Goal: Task Accomplishment & Management: Manage account settings

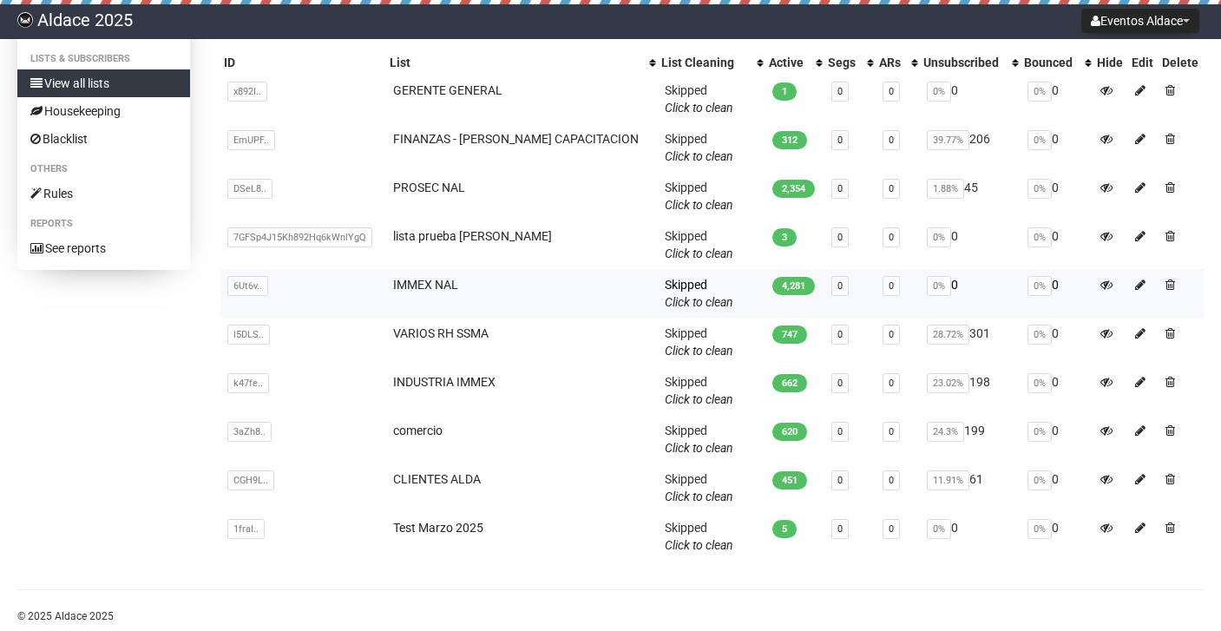
scroll to position [206, 0]
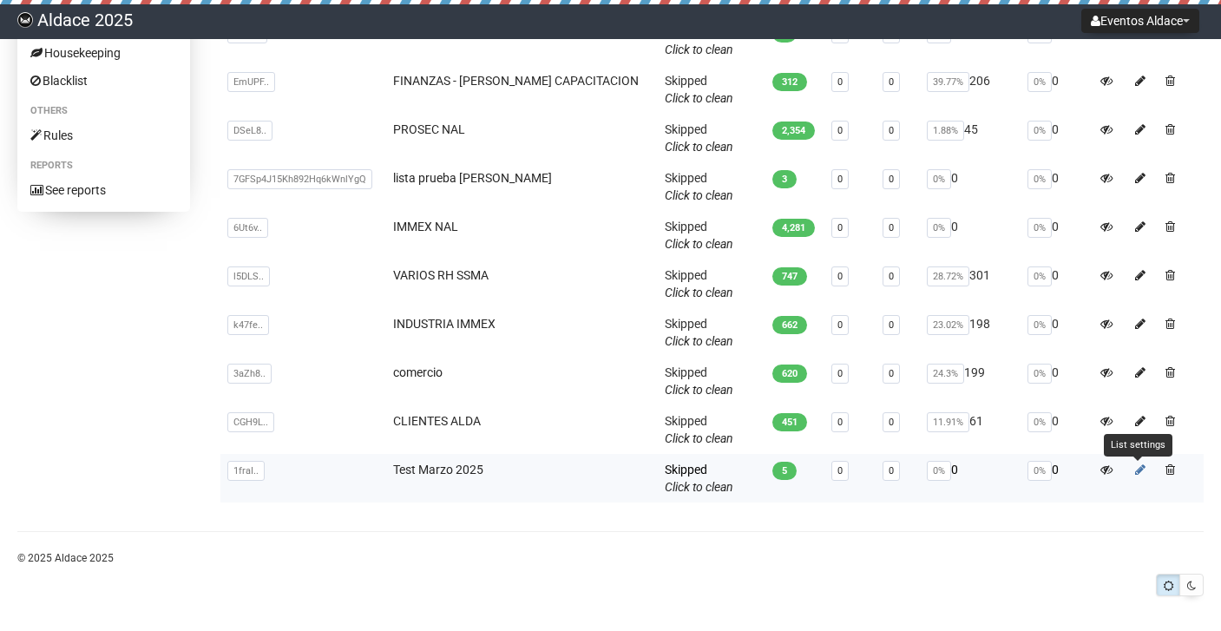
click at [1135, 465] on icon at bounding box center [1140, 469] width 10 height 12
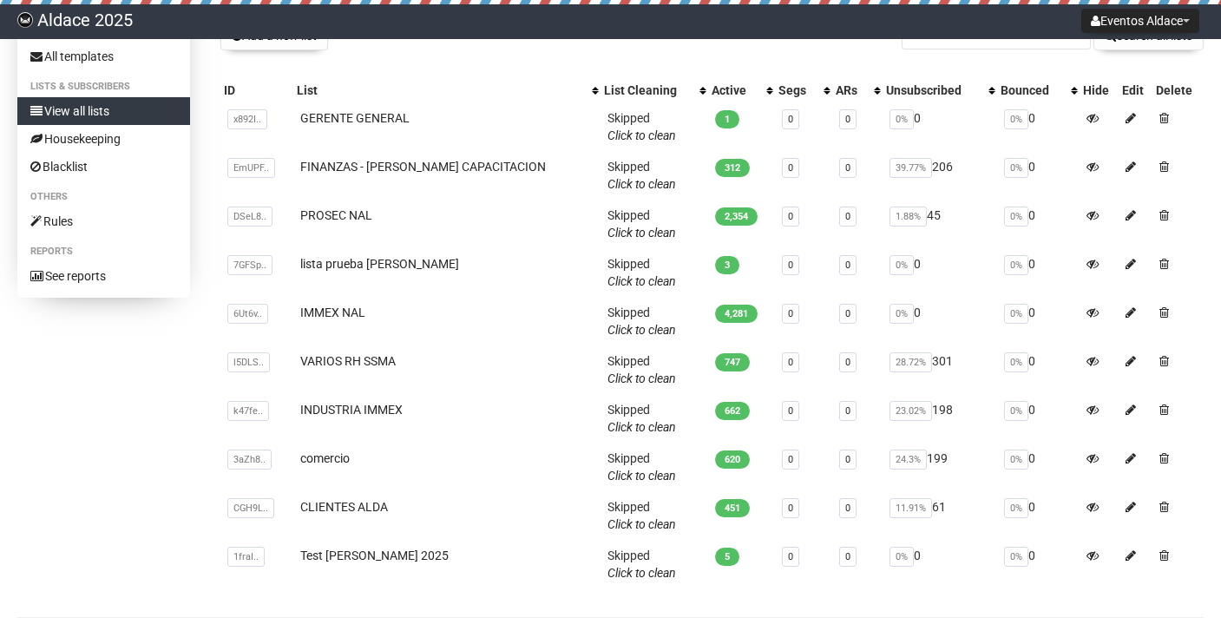
scroll to position [121, 0]
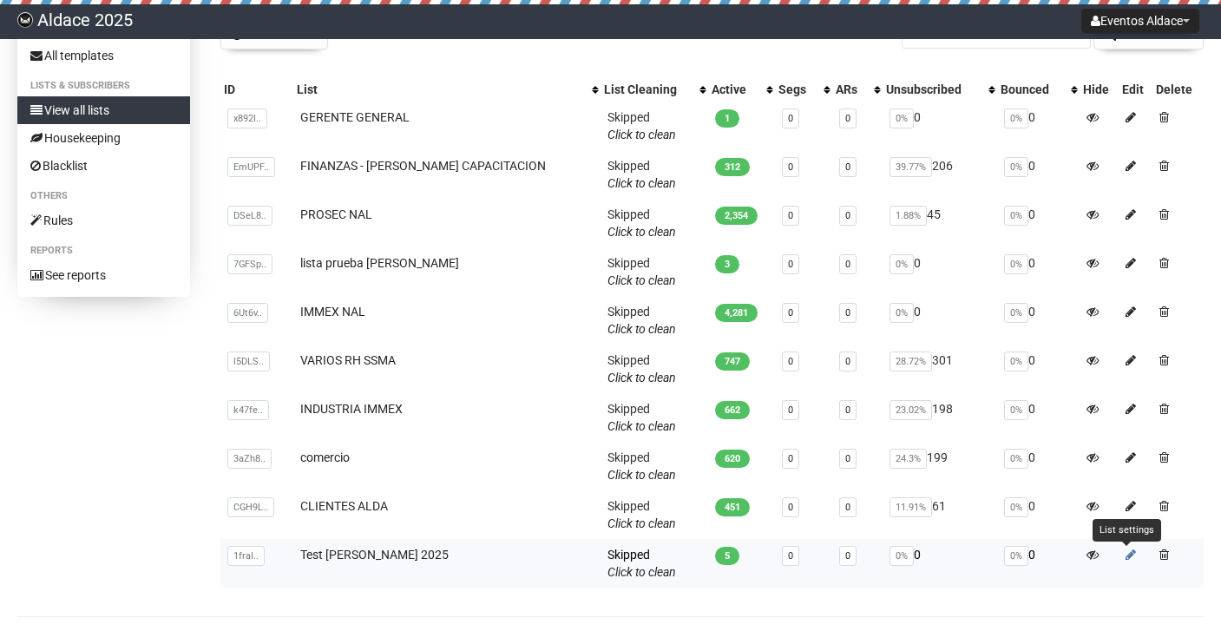
click at [1126, 554] on icon at bounding box center [1130, 554] width 10 height 12
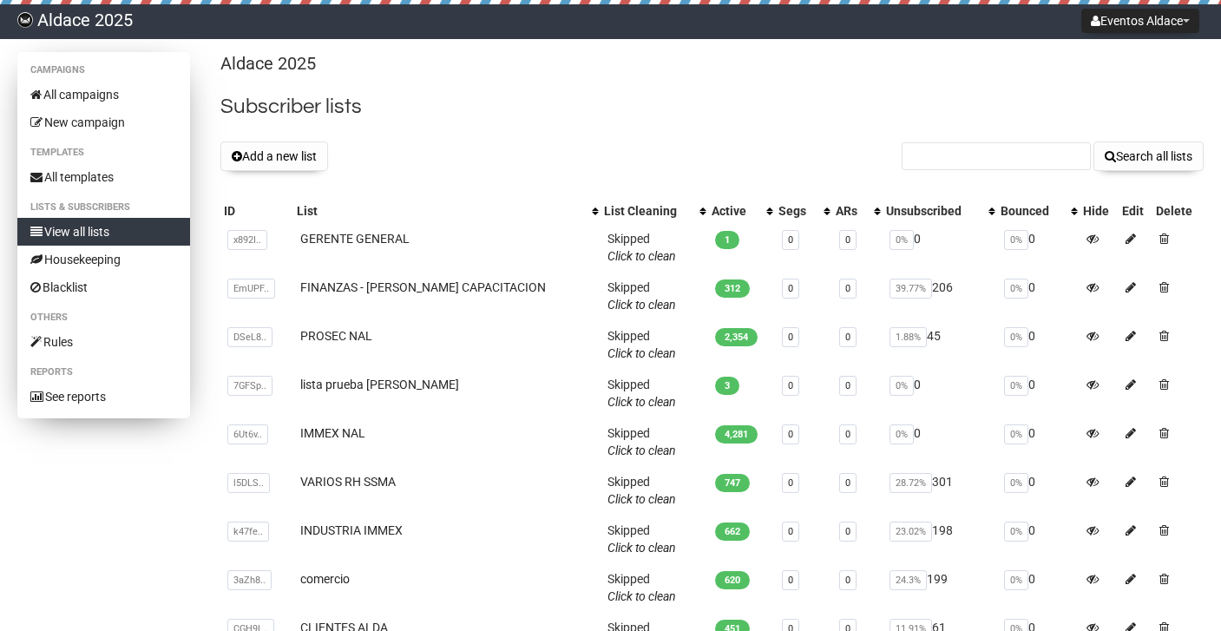
click at [134, 227] on link "View all lists" at bounding box center [103, 232] width 173 height 28
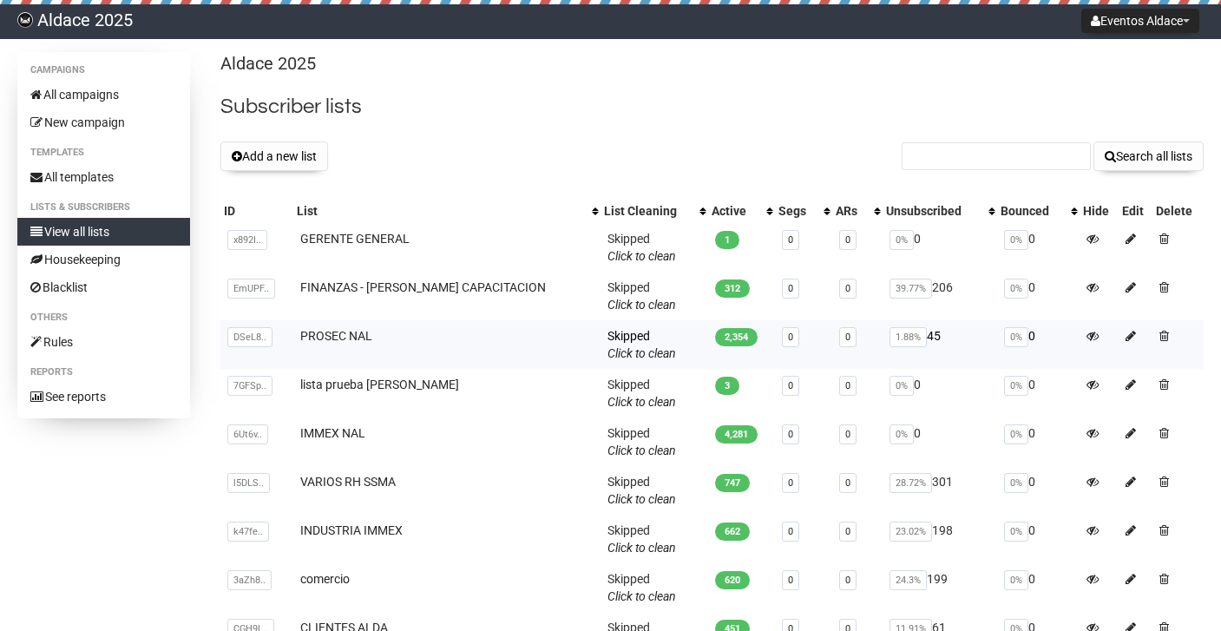
scroll to position [206, 0]
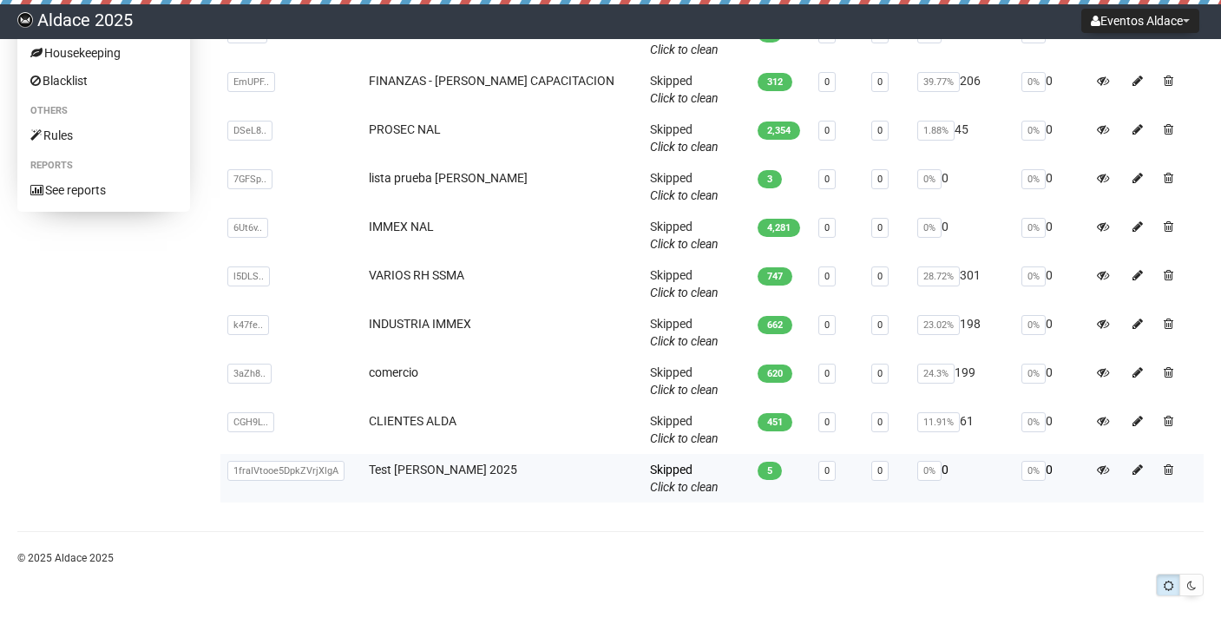
click at [242, 475] on span "1fraIVtooe5DpkZVrjXlgA" at bounding box center [285, 471] width 117 height 20
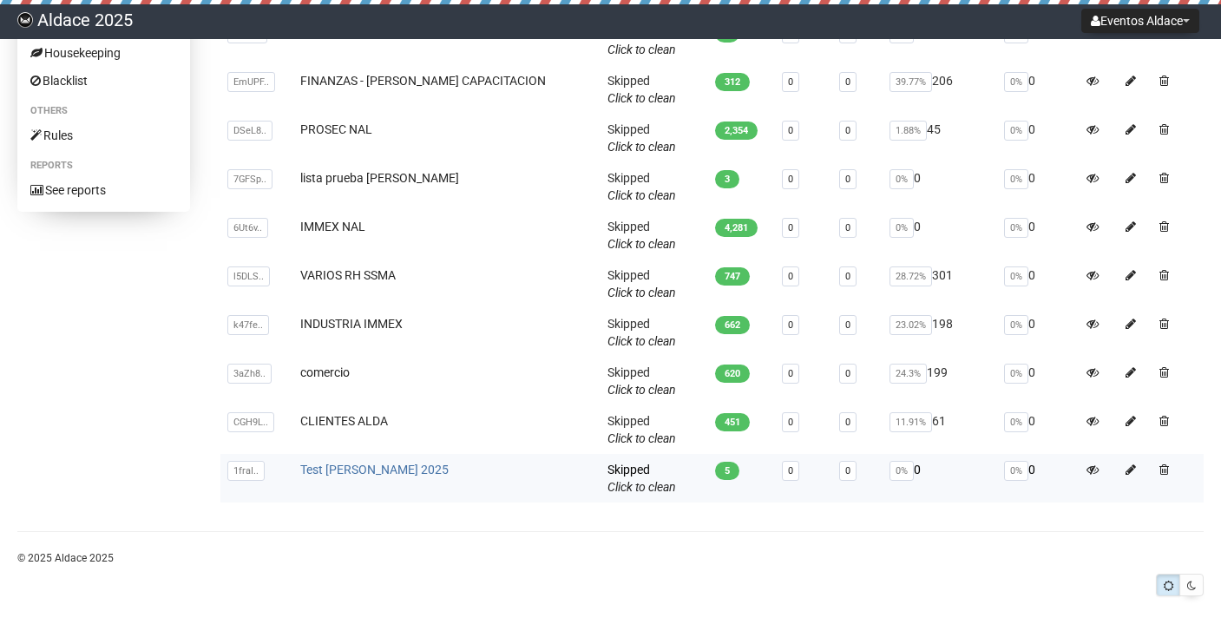
click at [374, 469] on link "Test [PERSON_NAME] 2025" at bounding box center [374, 469] width 148 height 14
